Goal: Information Seeking & Learning: Learn about a topic

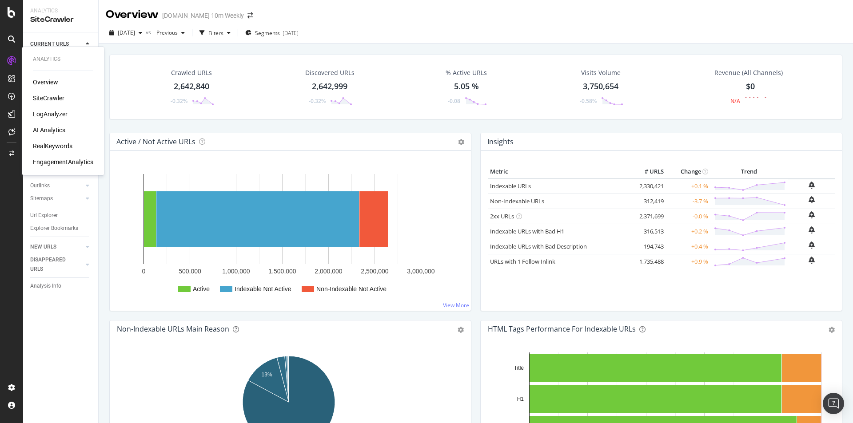
click at [56, 113] on div "LogAnalyzer" at bounding box center [50, 114] width 35 height 9
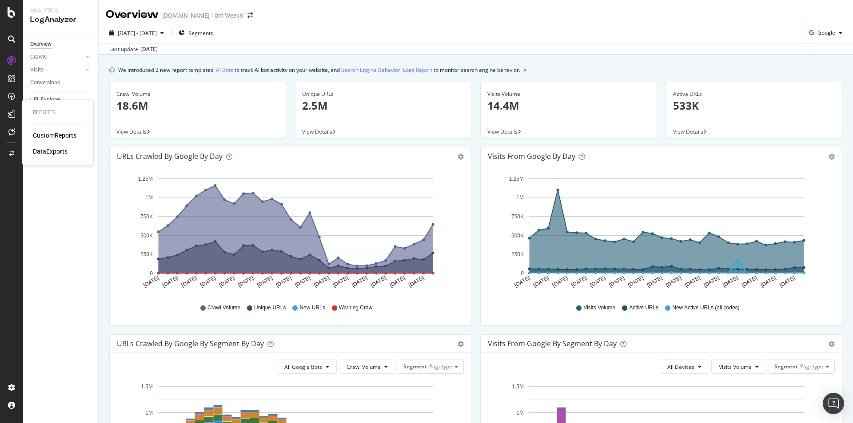
click at [55, 148] on div "DataExports" at bounding box center [50, 151] width 35 height 9
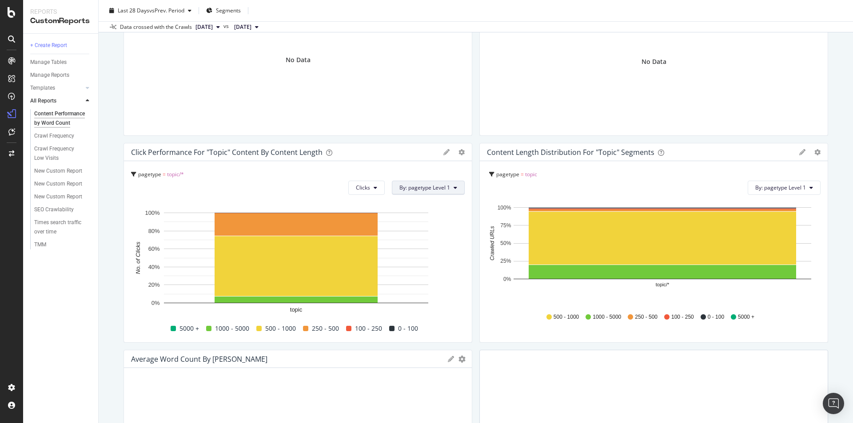
scroll to position [760, 0]
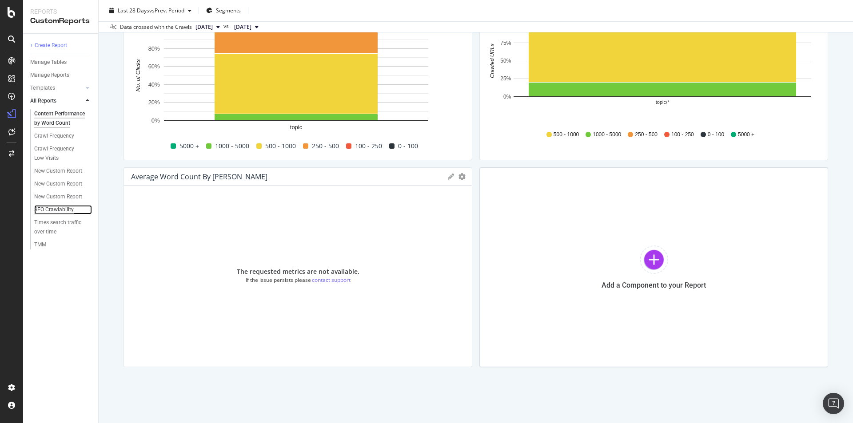
click at [65, 211] on div "SEO Crawlability" at bounding box center [54, 209] width 40 height 9
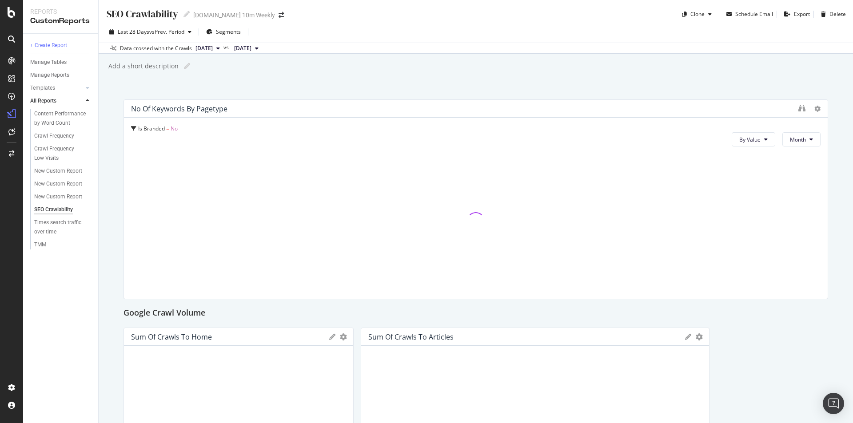
scroll to position [222, 0]
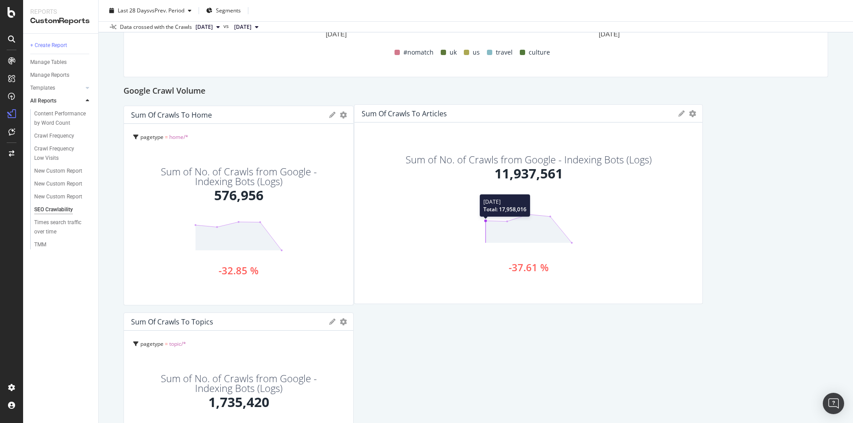
drag, startPoint x: 575, startPoint y: 242, endPoint x: 567, endPoint y: 241, distance: 8.1
click at [567, 241] on icon at bounding box center [528, 228] width 89 height 31
drag, startPoint x: 623, startPoint y: 241, endPoint x: 611, endPoint y: 241, distance: 12.4
click at [611, 241] on div "Sum of No. of Crawls from Google - Indexing Bots (Logs) 11,937,561 -37.61 %" at bounding box center [527, 214] width 320 height 117
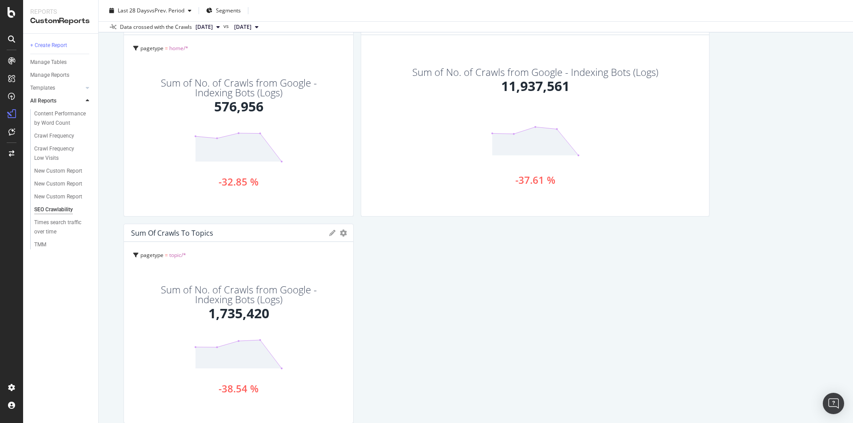
scroll to position [267, 0]
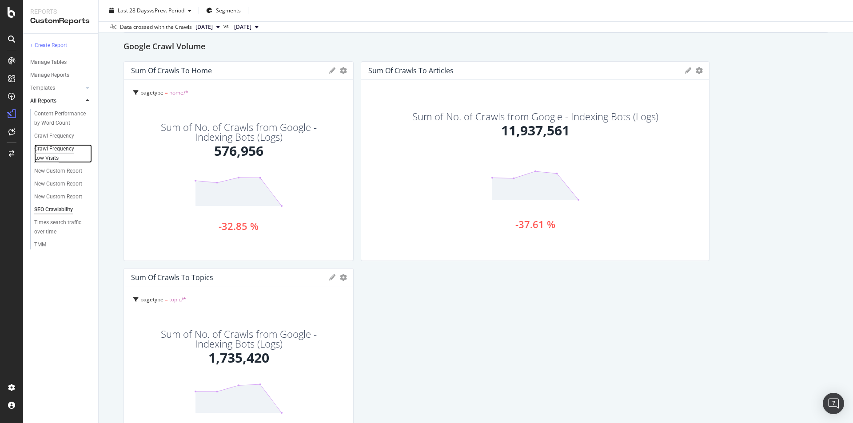
click at [67, 151] on div "Crawl Frequency Low Visits" at bounding box center [59, 153] width 51 height 19
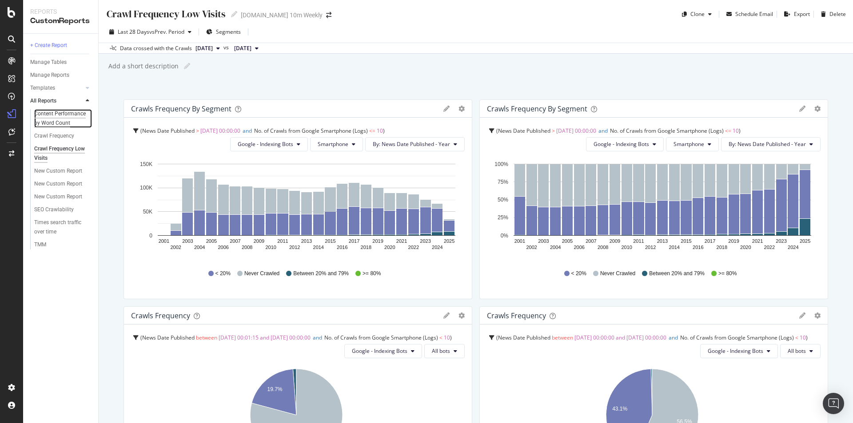
click at [62, 114] on div "Content Performance by Word Count" at bounding box center [60, 118] width 52 height 19
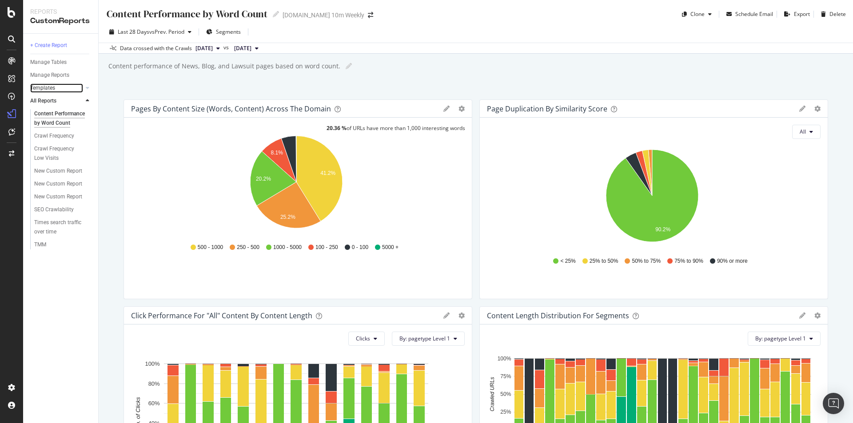
click at [61, 87] on link "Templates" at bounding box center [56, 88] width 53 height 9
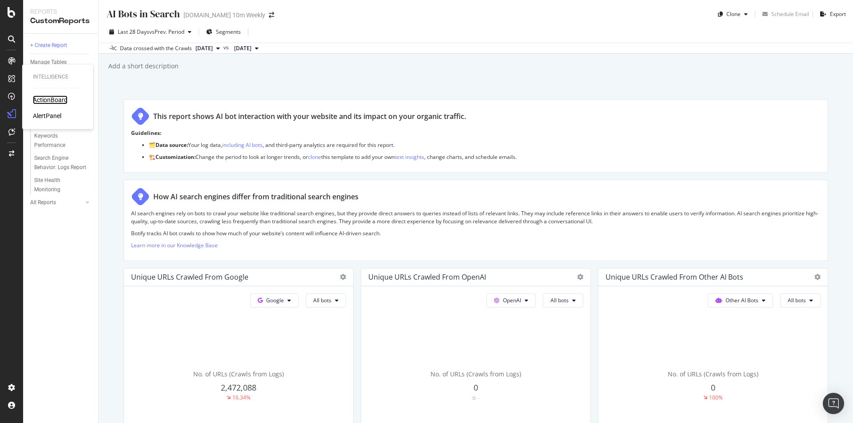
click at [34, 96] on div "ActionBoard" at bounding box center [50, 100] width 35 height 9
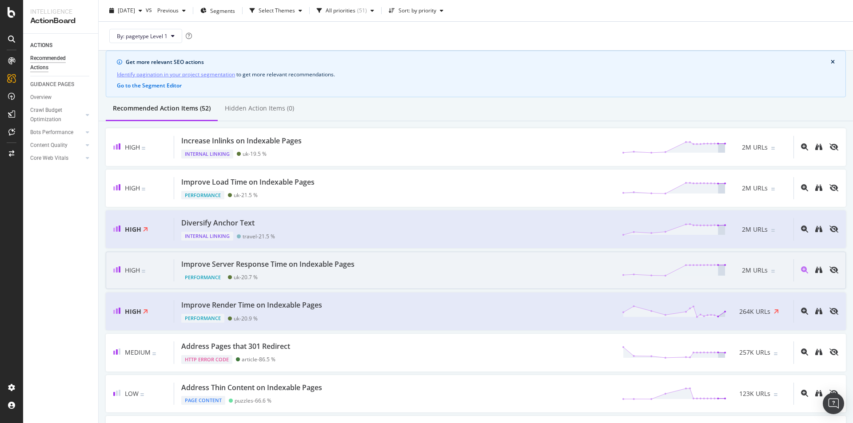
scroll to position [44, 0]
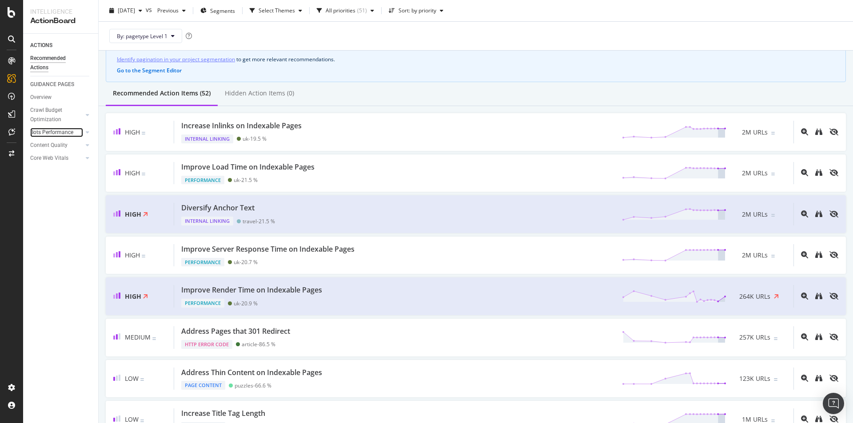
drag, startPoint x: 62, startPoint y: 130, endPoint x: 74, endPoint y: 133, distance: 12.4
click at [62, 130] on div "Bots Performance" at bounding box center [51, 132] width 43 height 9
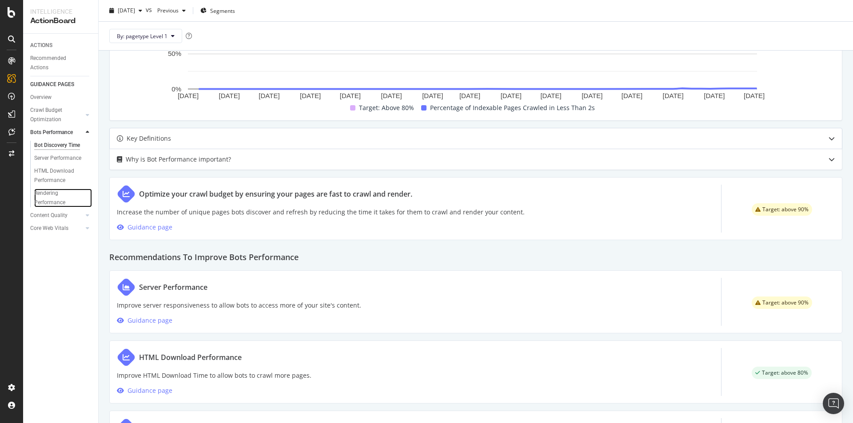
scroll to position [379, 0]
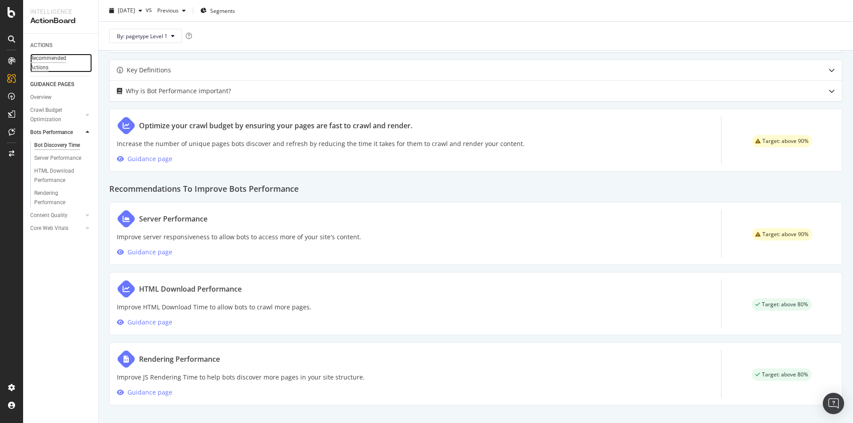
click at [50, 57] on div "Recommended Actions" at bounding box center [56, 63] width 53 height 19
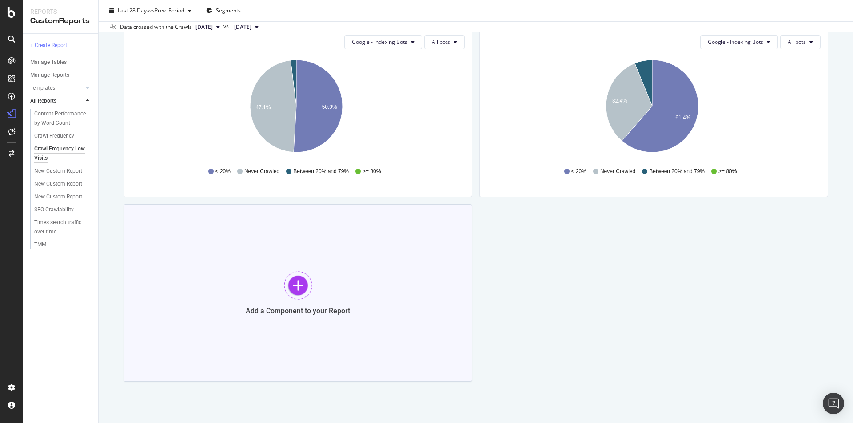
scroll to position [531, 0]
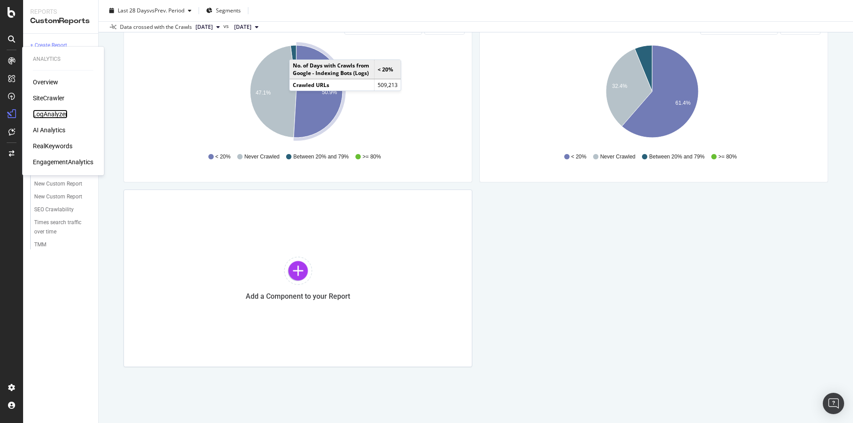
click at [55, 114] on div "LogAnalyzer" at bounding box center [50, 114] width 35 height 9
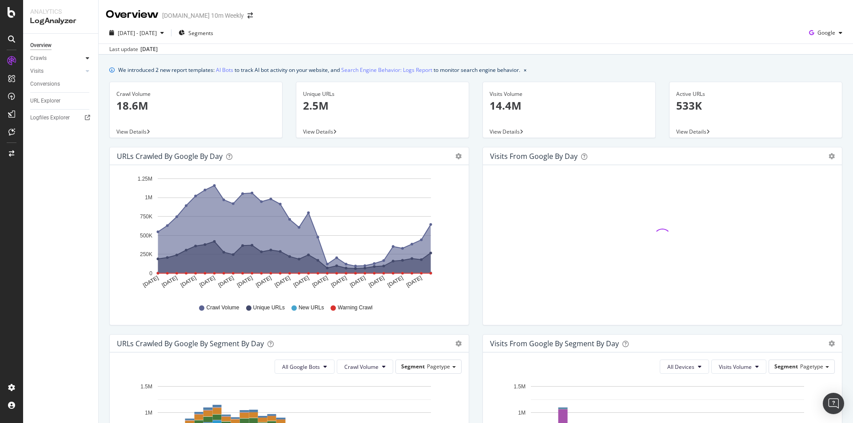
click at [88, 56] on icon at bounding box center [88, 58] width 4 height 5
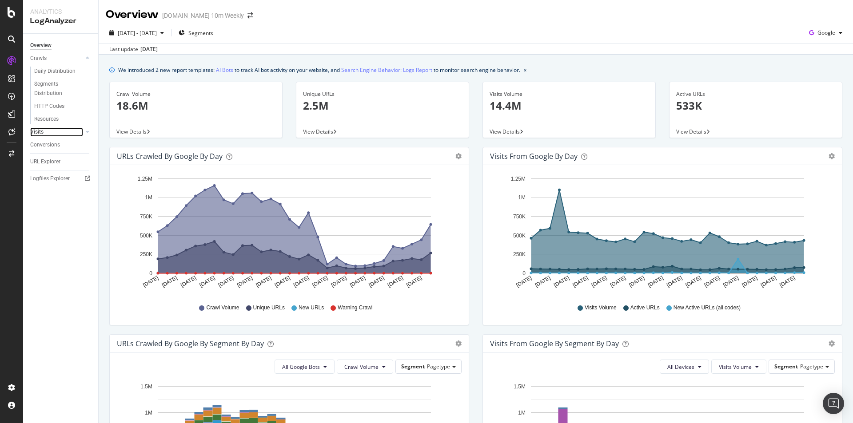
click at [73, 133] on link "Visits" at bounding box center [56, 132] width 53 height 9
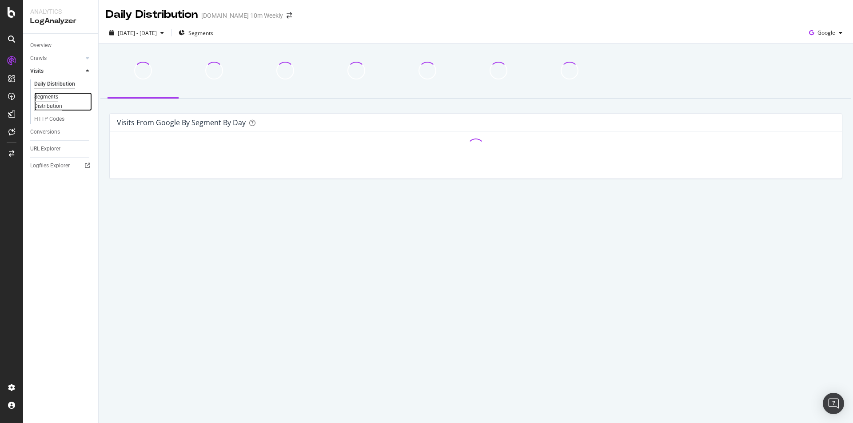
click at [68, 100] on div "Segments Distribution" at bounding box center [58, 101] width 49 height 19
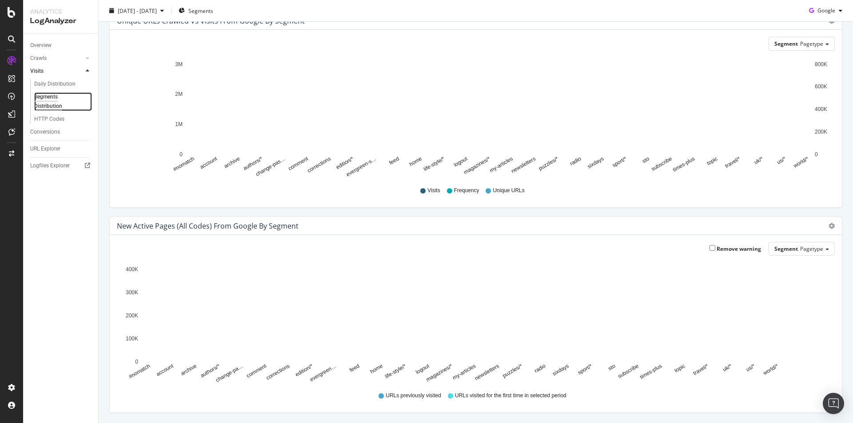
scroll to position [73, 0]
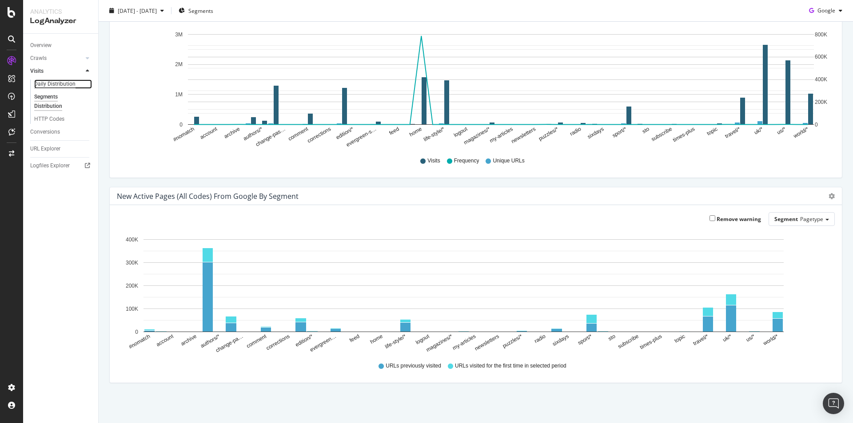
click at [58, 84] on div "Daily Distribution" at bounding box center [54, 84] width 41 height 9
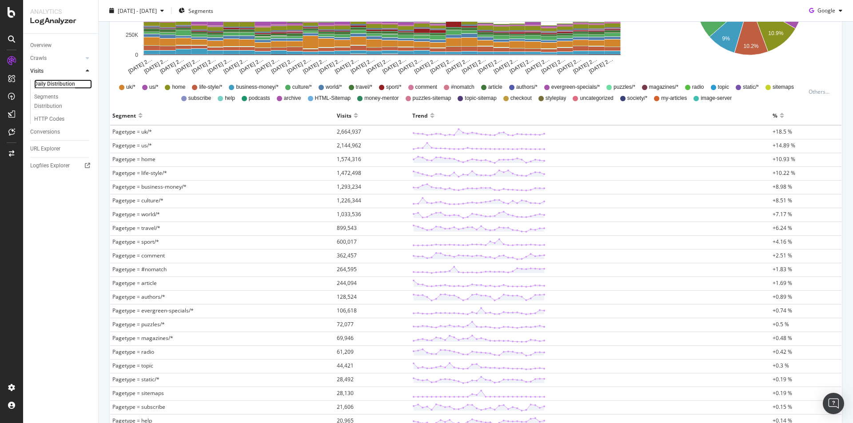
scroll to position [133, 0]
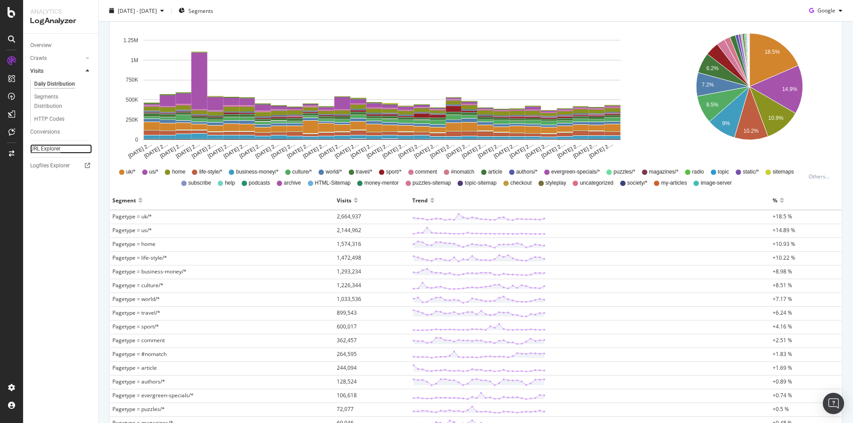
click at [55, 146] on div "URL Explorer" at bounding box center [45, 148] width 30 height 9
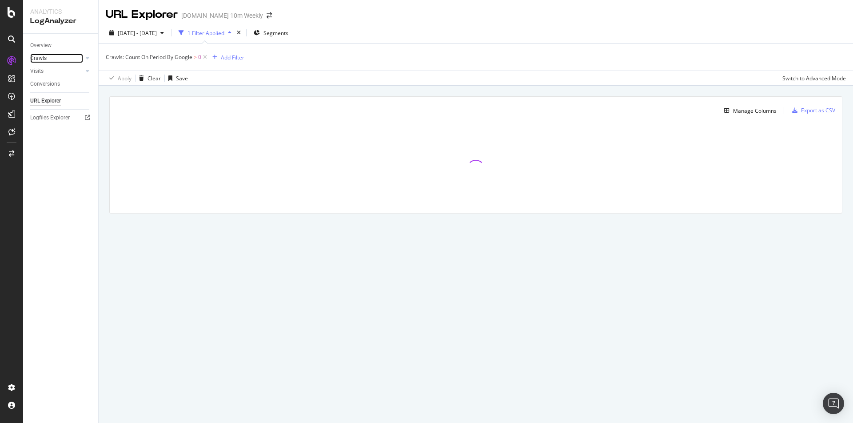
click at [50, 56] on link "Crawls" at bounding box center [56, 58] width 53 height 9
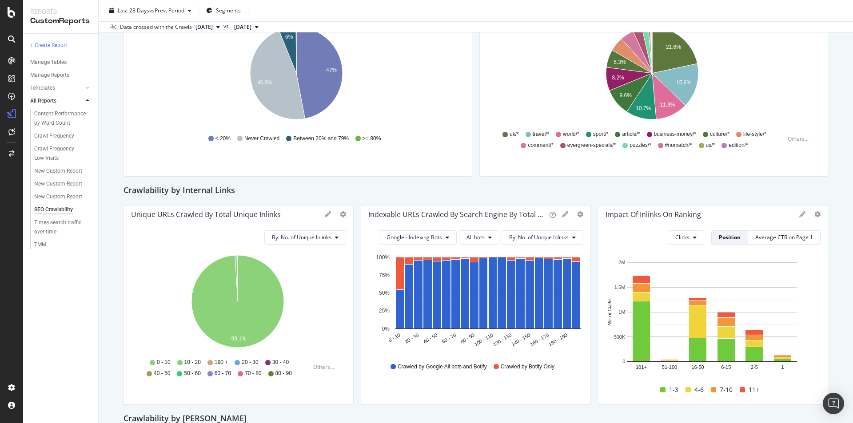
scroll to position [838, 0]
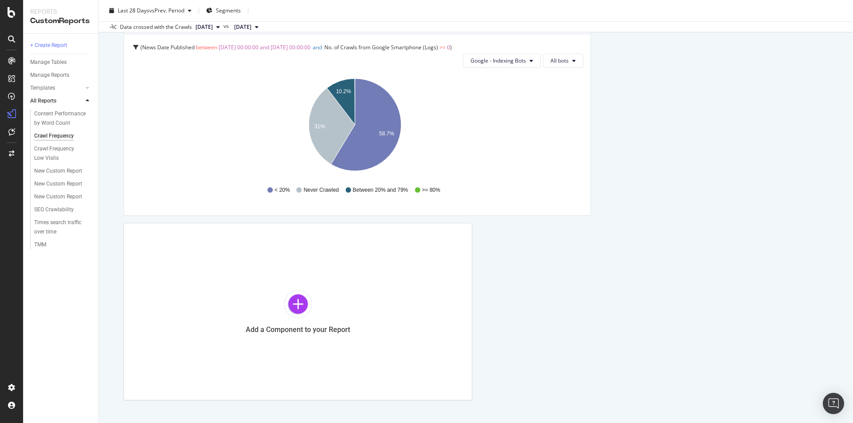
scroll to position [1152, 0]
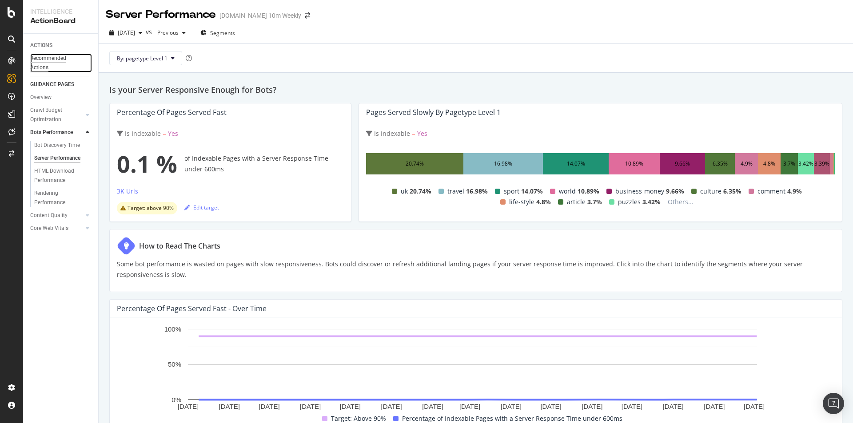
click at [54, 61] on div "Recommended Actions" at bounding box center [56, 63] width 53 height 19
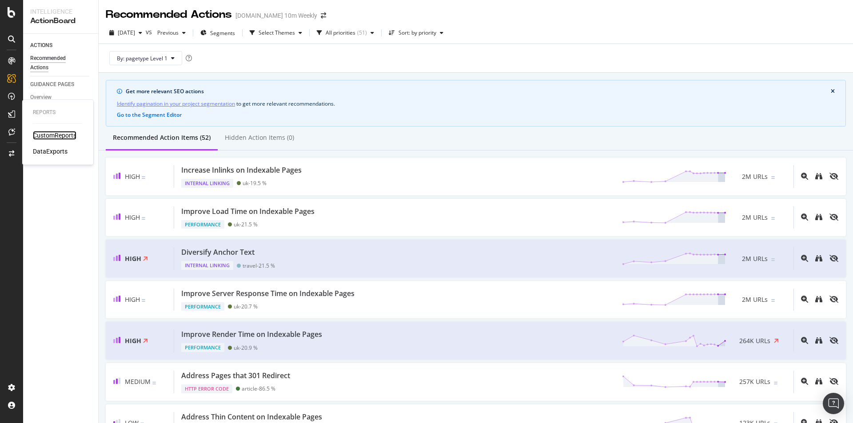
click at [46, 134] on div "CustomReports" at bounding box center [55, 135] width 44 height 9
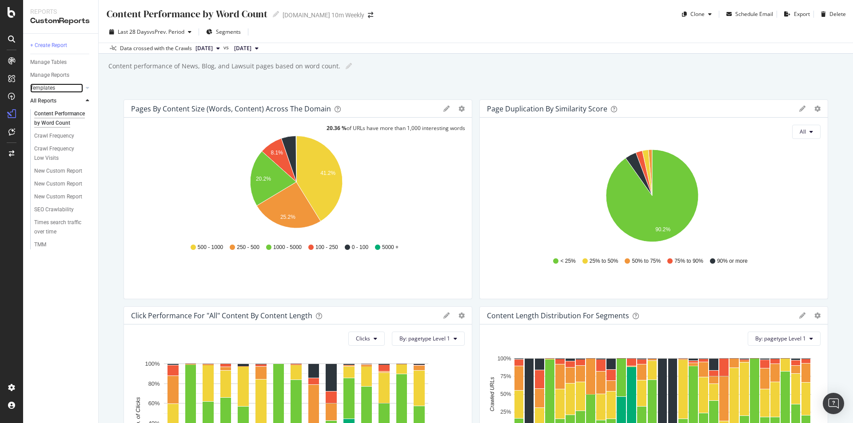
click at [58, 89] on link "Templates" at bounding box center [56, 88] width 53 height 9
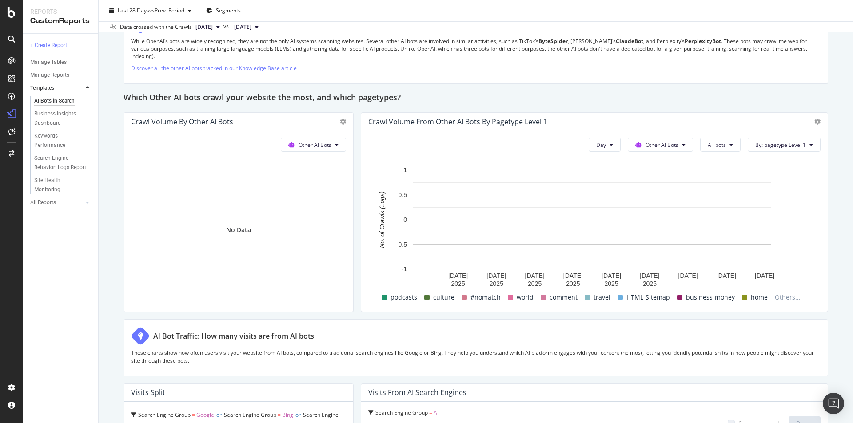
scroll to position [1460, 0]
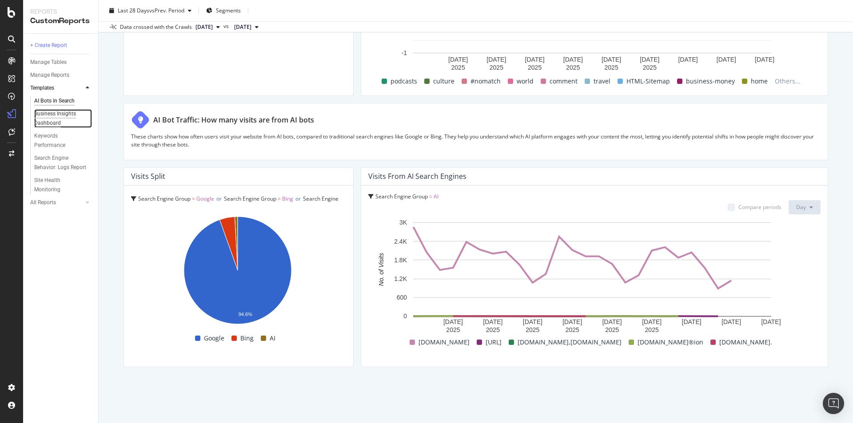
click at [66, 115] on div "Business Insights Dashboard" at bounding box center [59, 118] width 51 height 19
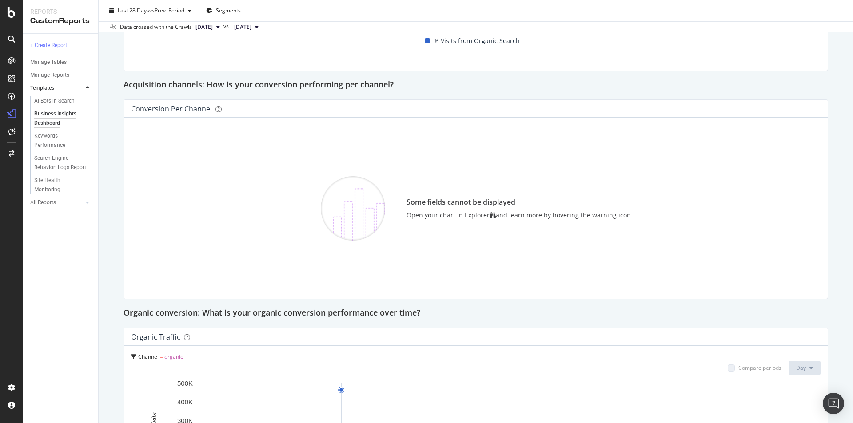
scroll to position [482, 0]
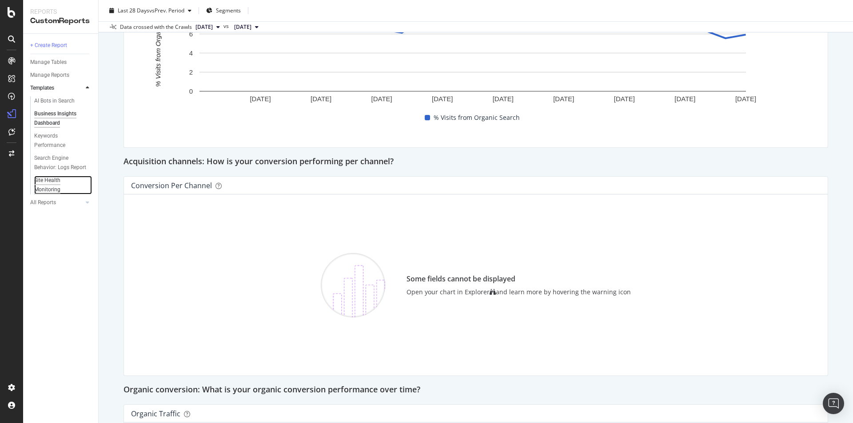
click at [67, 187] on div "Site Health Monitoring" at bounding box center [59, 185] width 50 height 19
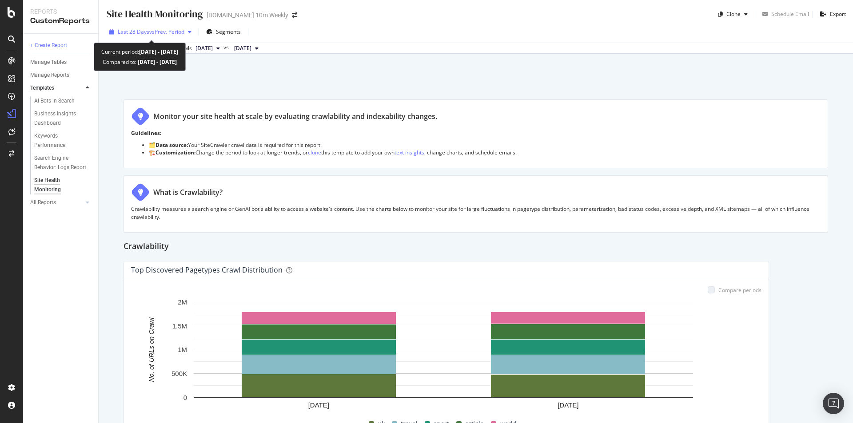
click at [177, 34] on span "vs Prev. Period" at bounding box center [166, 32] width 35 height 8
click at [541, 130] on p "Guidelines:" at bounding box center [476, 133] width 690 height 8
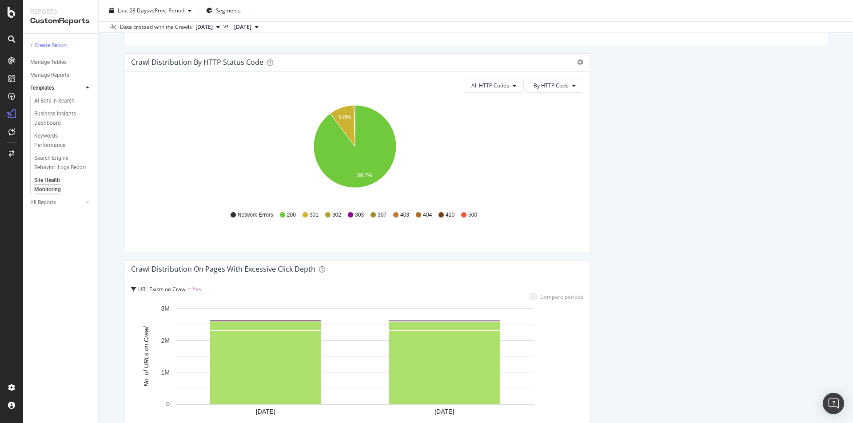
scroll to position [400, 0]
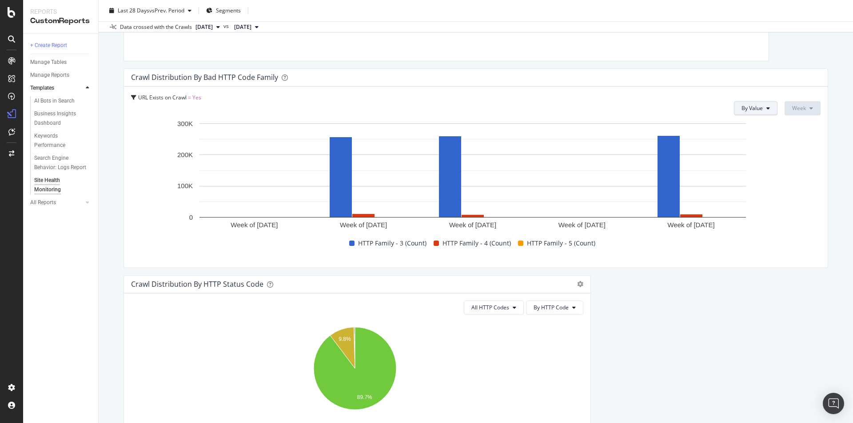
click at [754, 112] on button "By Value" at bounding box center [756, 108] width 44 height 14
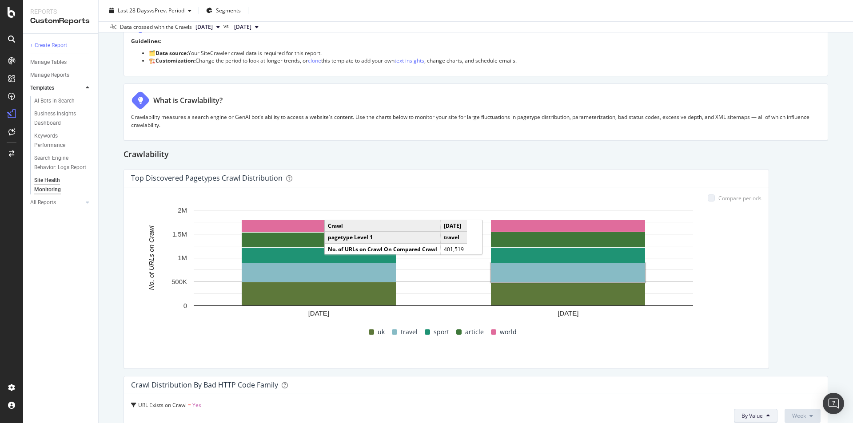
scroll to position [0, 0]
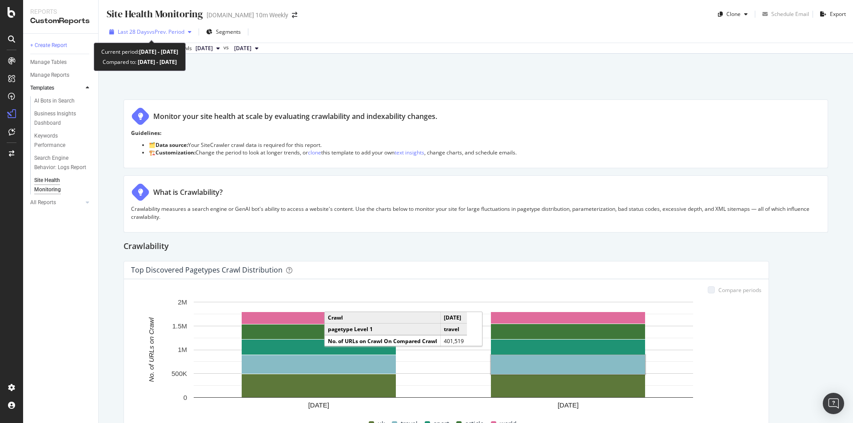
click at [181, 32] on span "vs Prev. Period" at bounding box center [166, 32] width 35 height 8
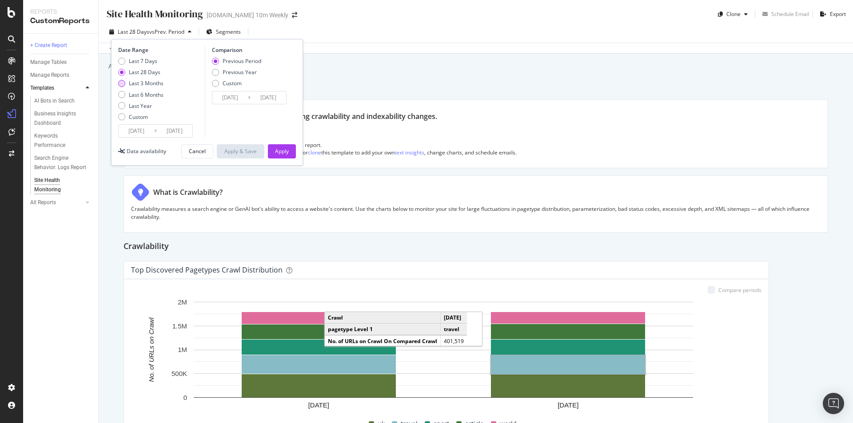
click at [156, 83] on div "Last 3 Months" at bounding box center [146, 84] width 35 height 8
type input "2025/07/05"
type input "2025/04/04"
type input "2025/07/04"
click at [288, 152] on div "Apply" at bounding box center [282, 152] width 14 height 8
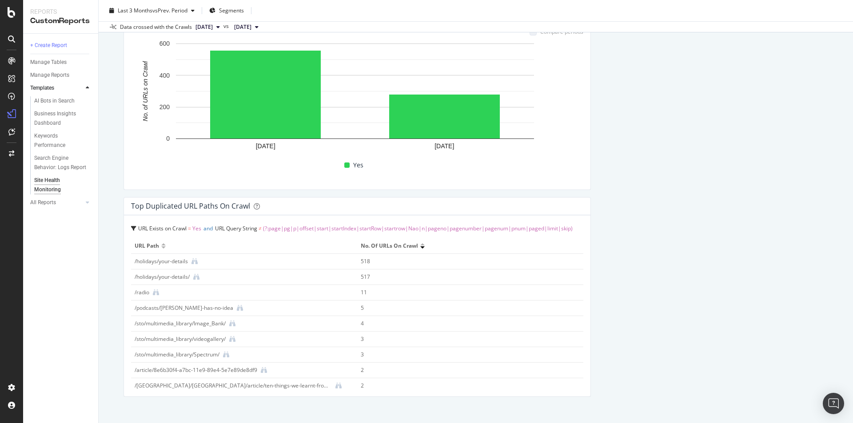
scroll to position [2664, 0]
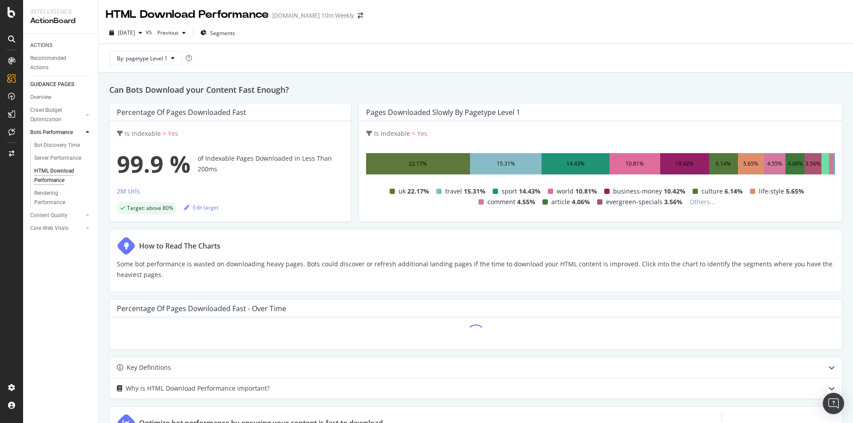
scroll to position [156, 0]
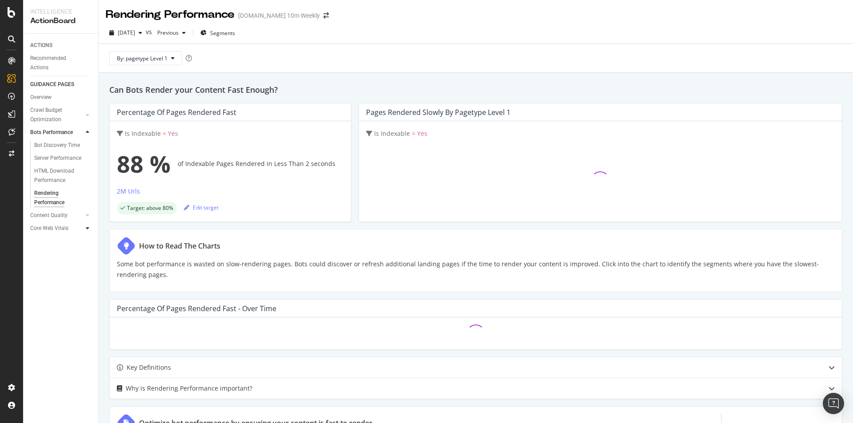
click at [88, 227] on icon at bounding box center [88, 228] width 4 height 5
